Goal: Task Accomplishment & Management: Manage account settings

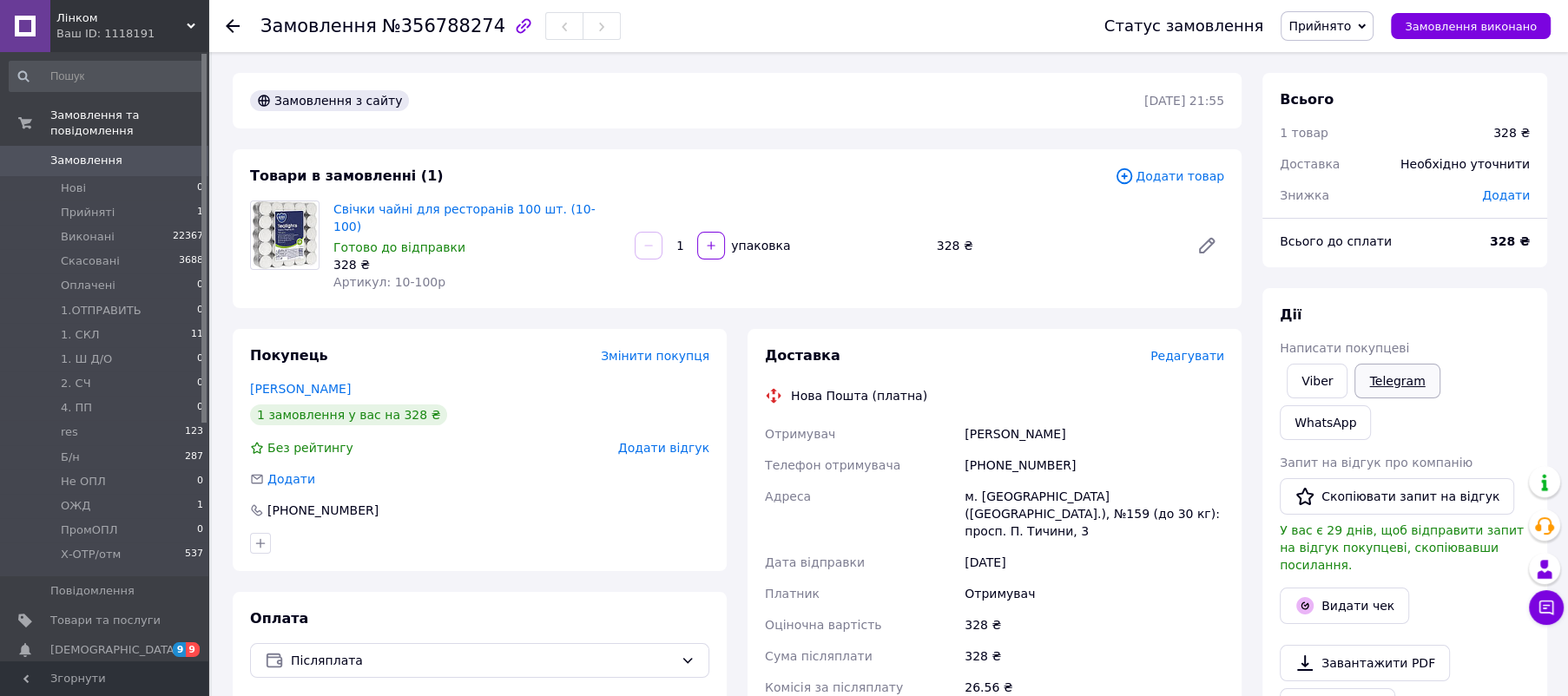
click at [1391, 377] on link "Telegram" at bounding box center [1396, 380] width 85 height 35
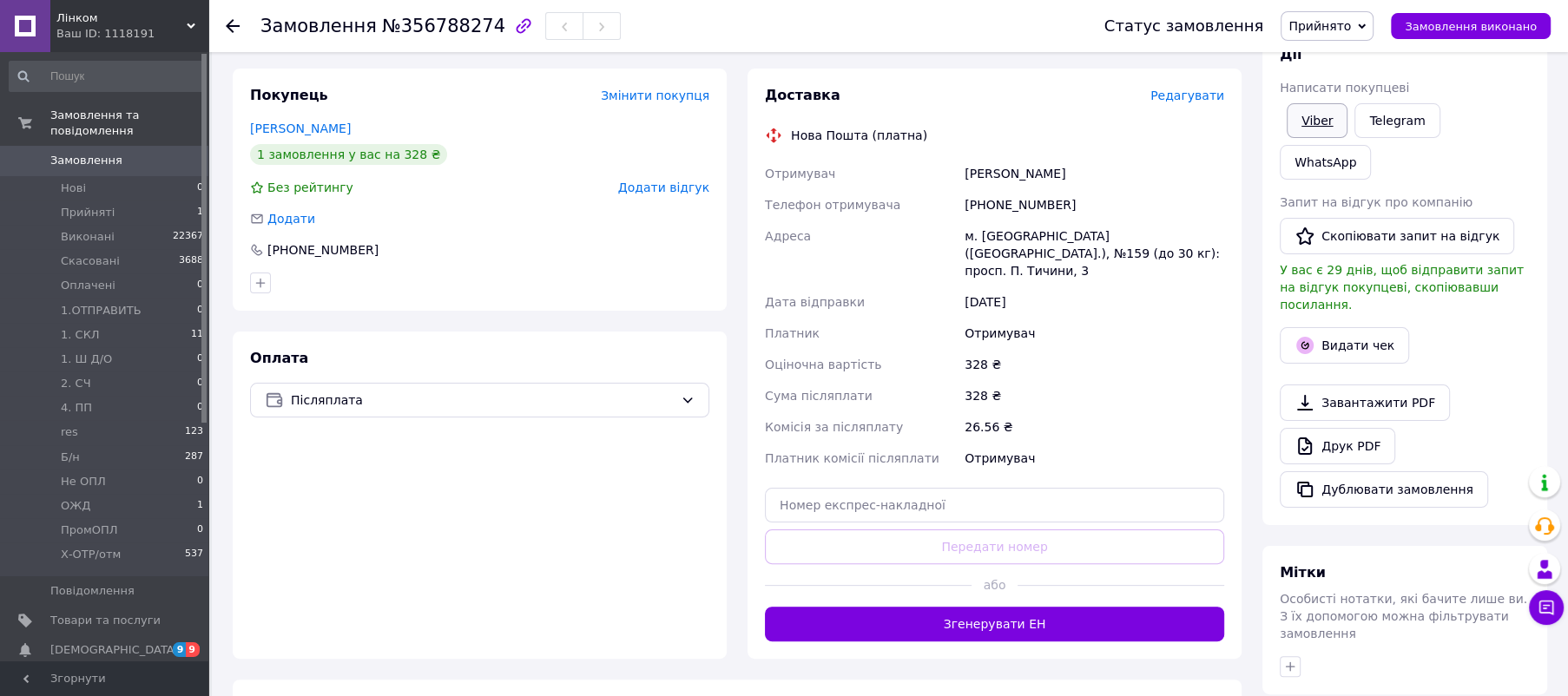
click at [1319, 117] on link "Viber" at bounding box center [1317, 121] width 61 height 35
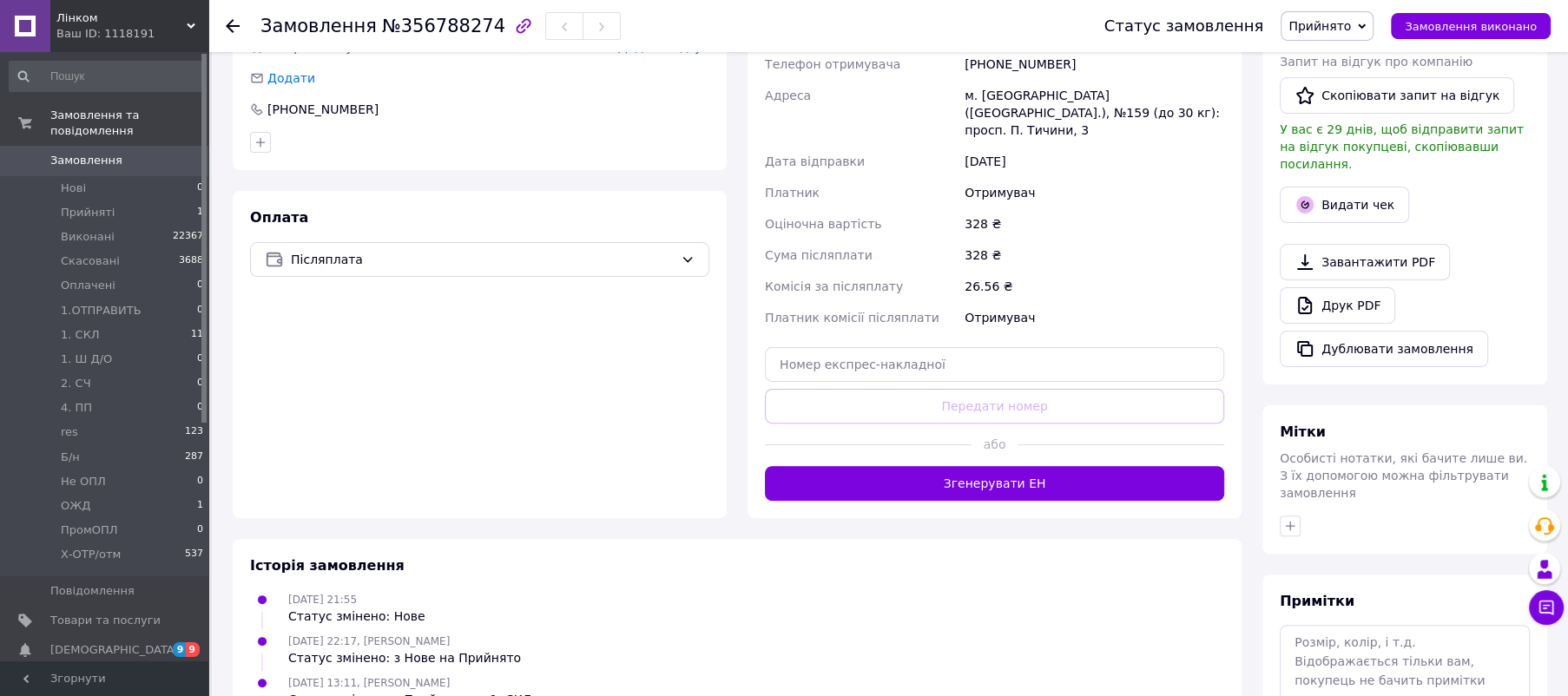
scroll to position [458, 0]
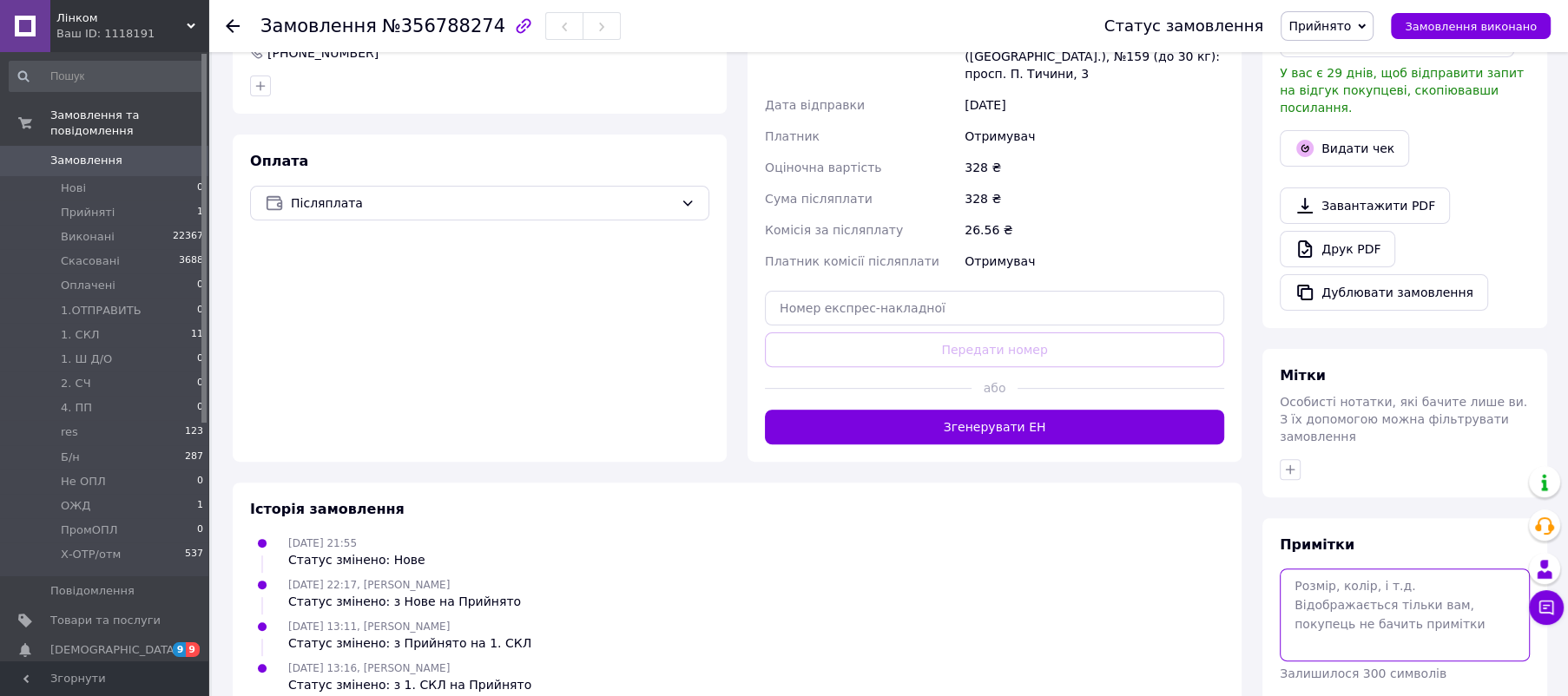
click at [1389, 569] on textarea at bounding box center [1404, 615] width 250 height 92
click at [1354, 395] on span "Особисті нотатки, які бачите лише ви. З їх допомогою можна фільтрувати замовлен…" at bounding box center [1403, 419] width 248 height 49
click at [1343, 569] on textarea at bounding box center [1404, 615] width 250 height 92
drag, startPoint x: 1374, startPoint y: 510, endPoint x: 1276, endPoint y: 506, distance: 98.1
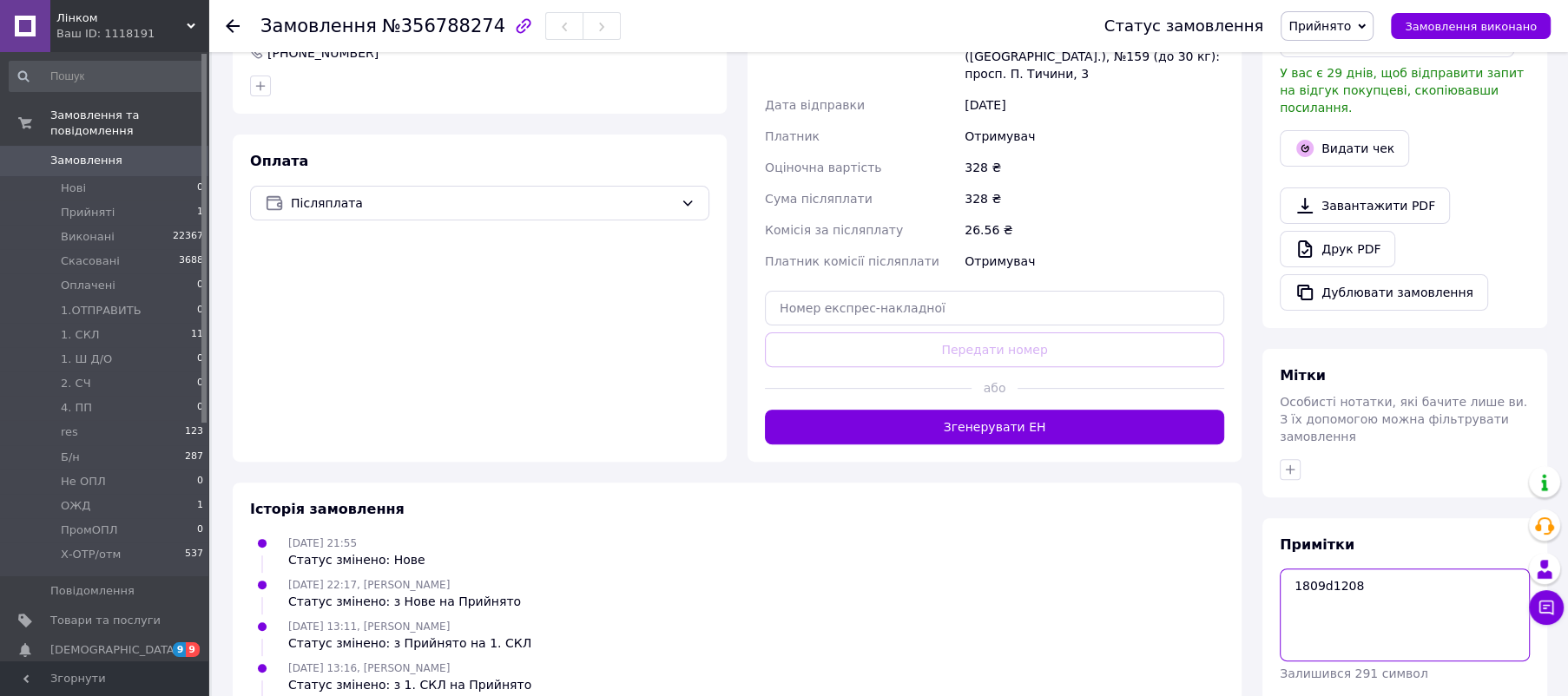
click at [1276, 518] on div "Примітки 1809d1208 Залишився 291 символ Очистити Зберегти" at bounding box center [1404, 633] width 285 height 230
type textarea "1208в18-09"
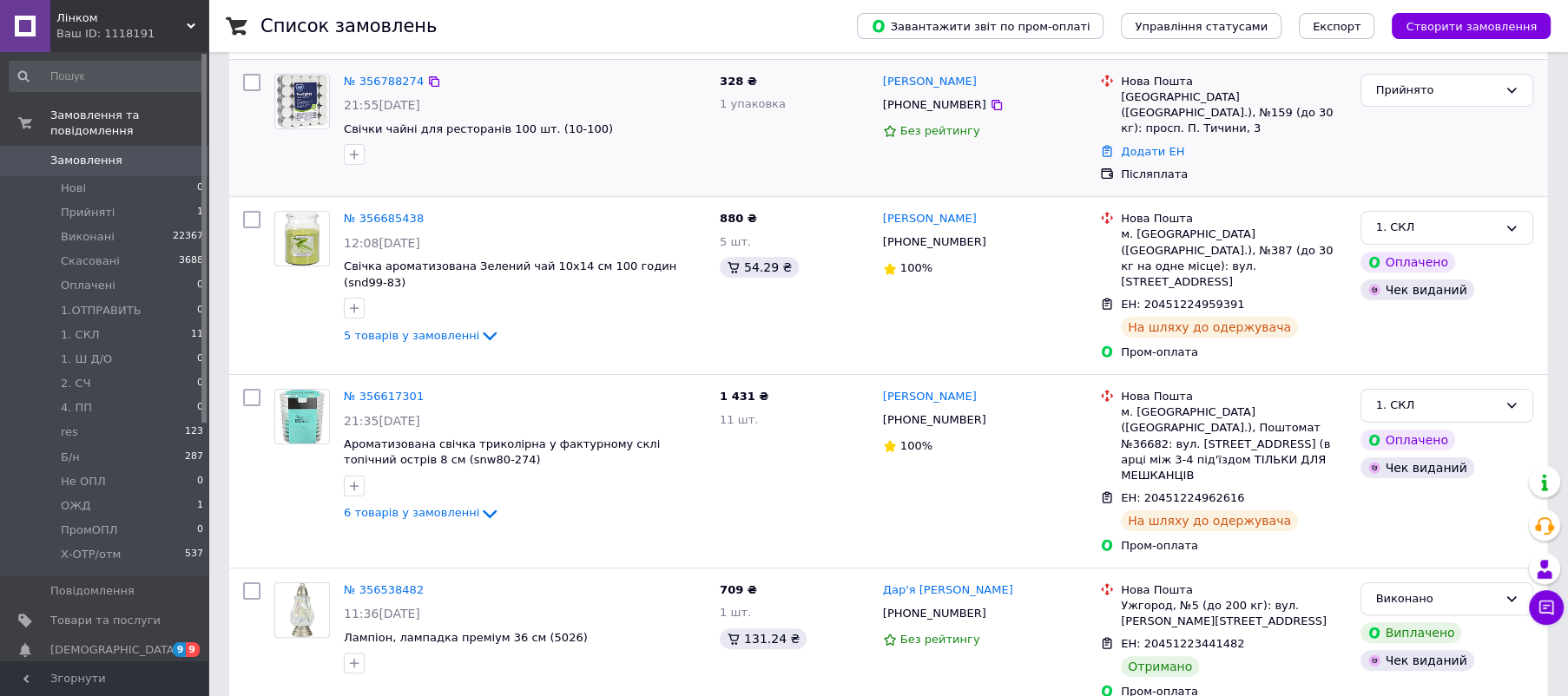
scroll to position [261, 0]
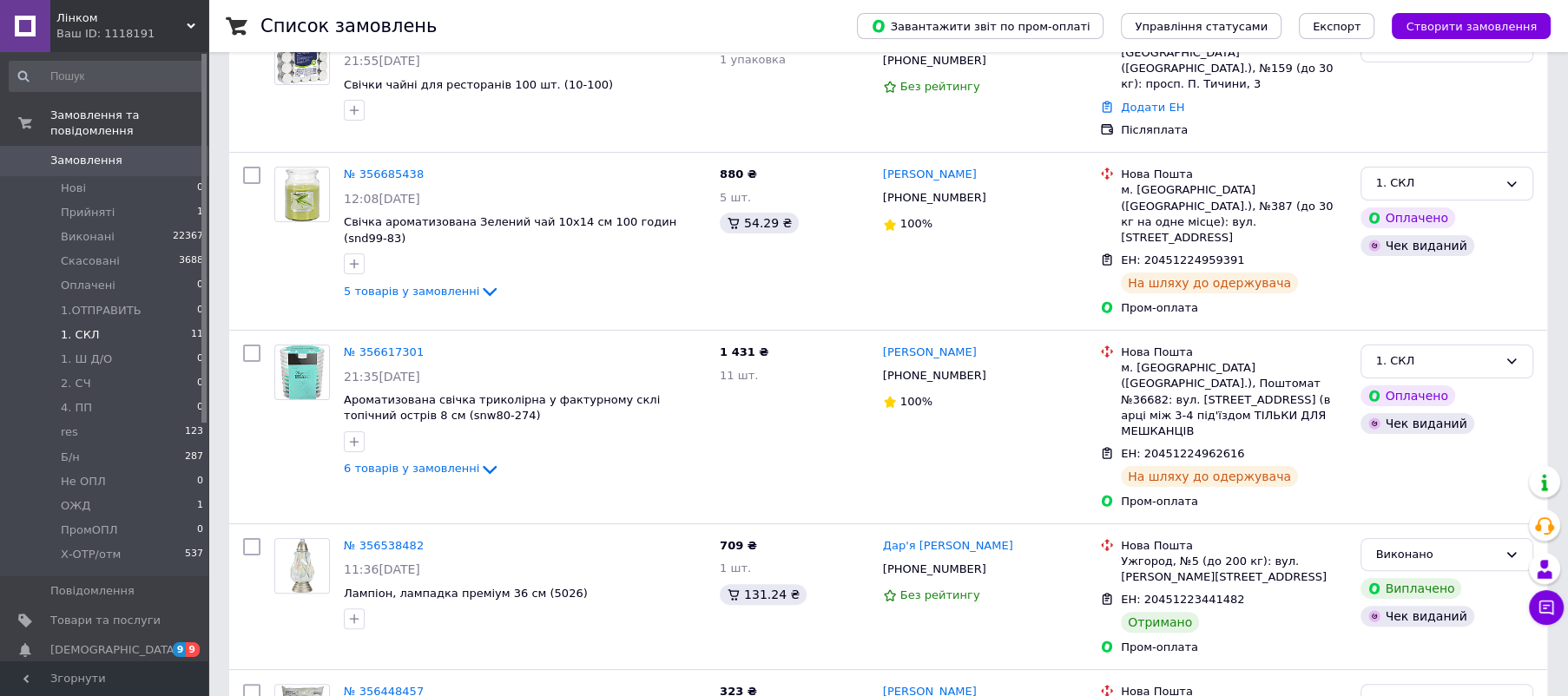
click at [78, 327] on span "1. СКЛ" at bounding box center [80, 334] width 39 height 16
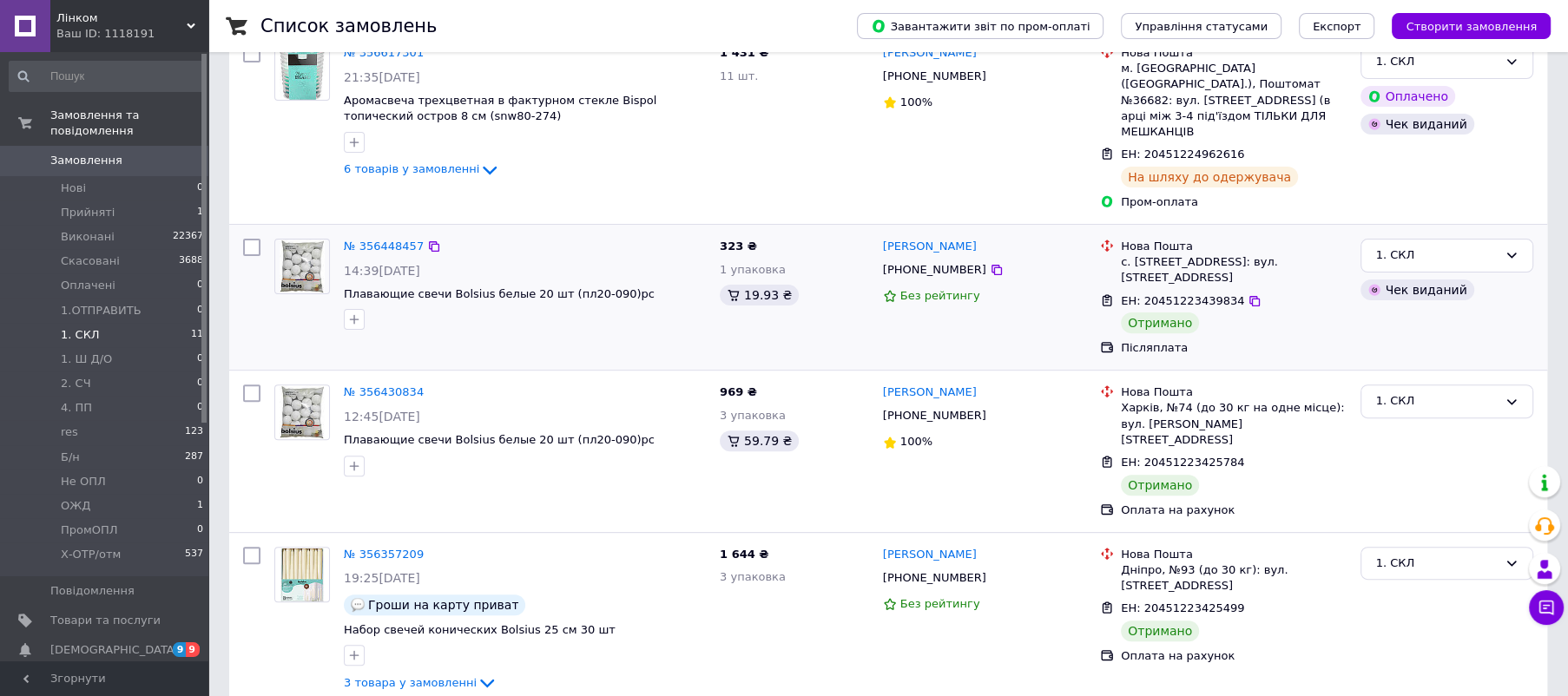
scroll to position [520, 0]
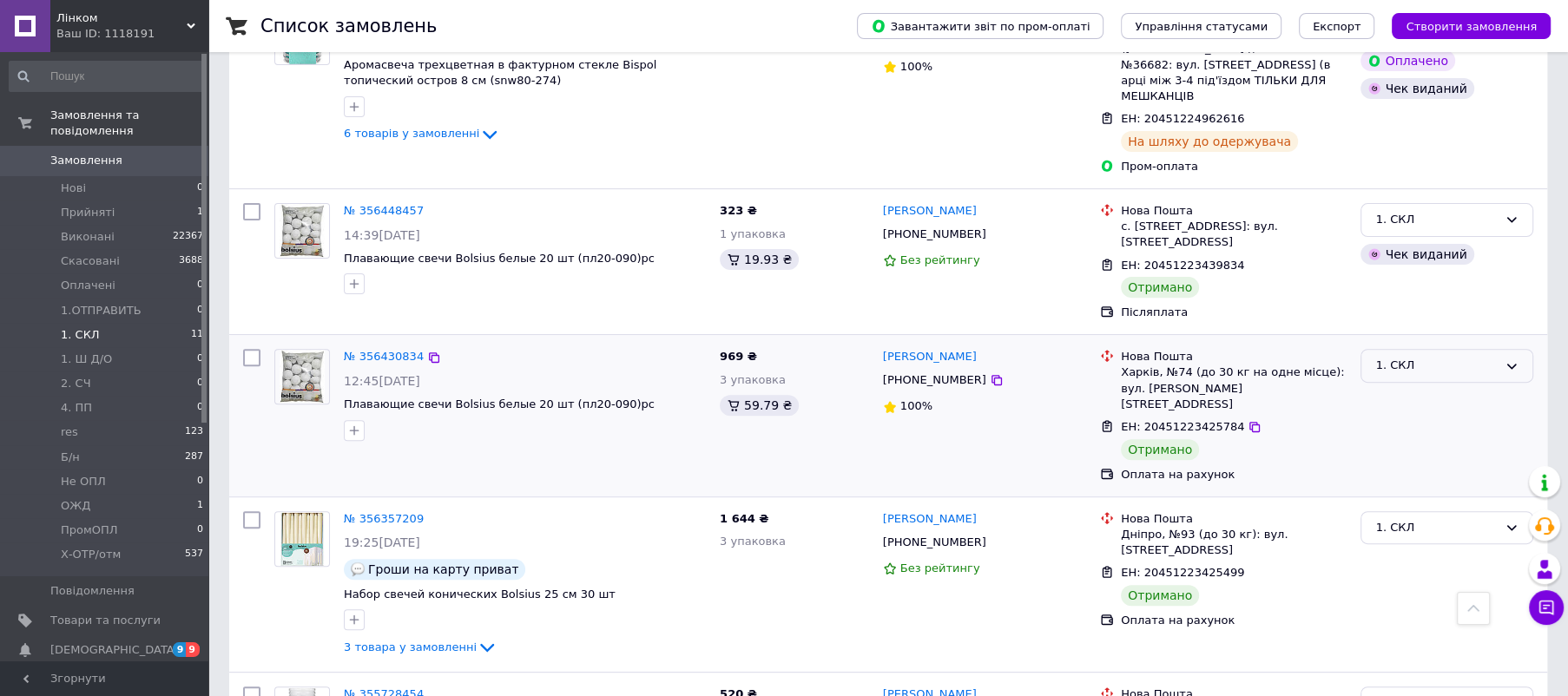
click at [1419, 357] on div "1. СКЛ" at bounding box center [1436, 366] width 122 height 19
click at [1423, 418] on li "Виконано" at bounding box center [1447, 433] width 171 height 32
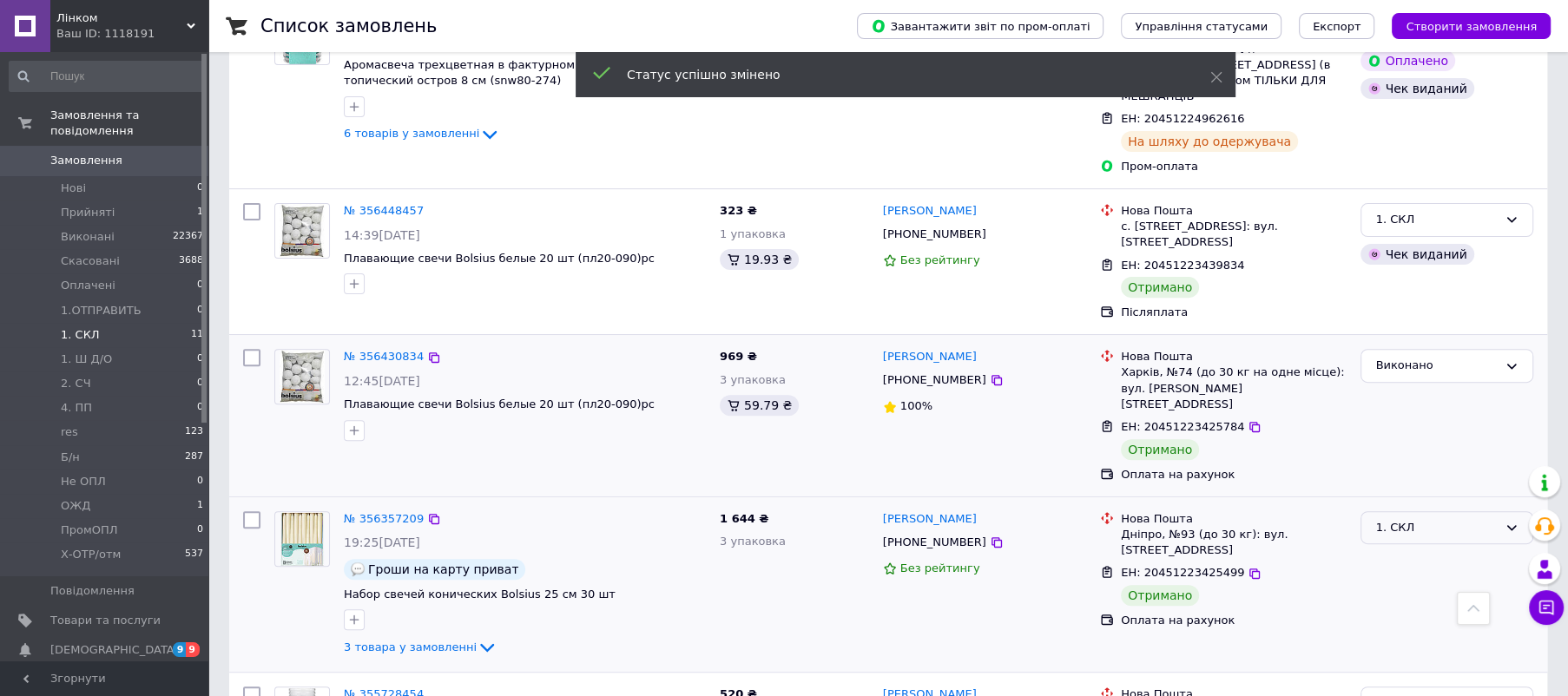
click at [1402, 519] on div "1. СКЛ" at bounding box center [1436, 529] width 122 height 19
click at [1402, 580] on li "Виконано" at bounding box center [1447, 596] width 171 height 32
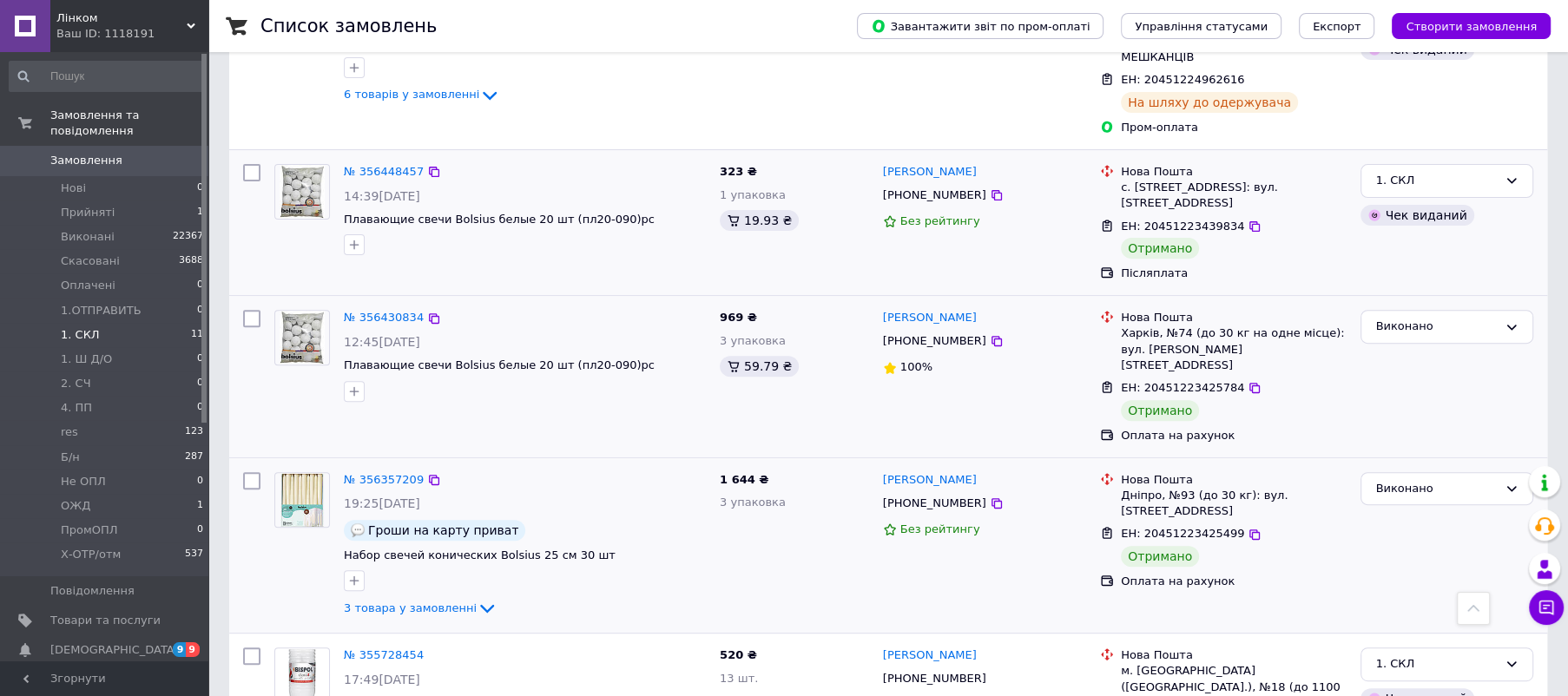
scroll to position [0, 0]
